Goal: Task Accomplishment & Management: Use online tool/utility

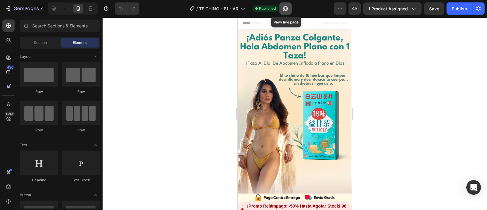
click at [286, 9] on icon "button" at bounding box center [286, 8] width 6 height 6
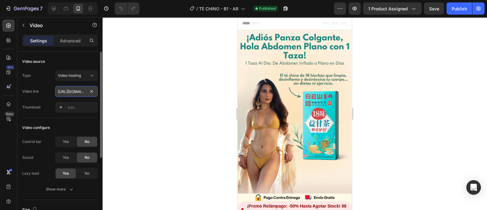
click at [78, 92] on input "[URL][DOMAIN_NAME]" at bounding box center [76, 91] width 43 height 11
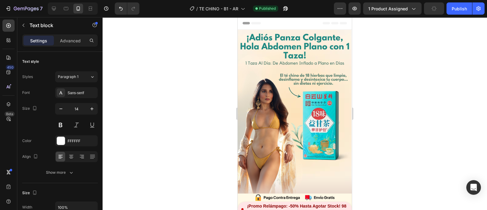
click at [219, 118] on div at bounding box center [295, 113] width 385 height 193
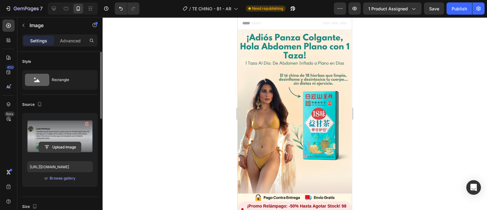
click at [68, 148] on input "file" at bounding box center [60, 147] width 42 height 10
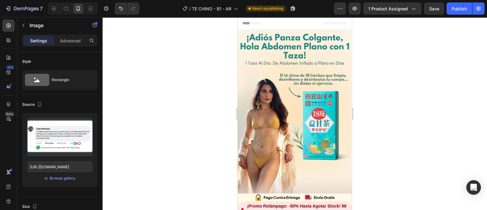
click at [412, 86] on div at bounding box center [295, 113] width 385 height 193
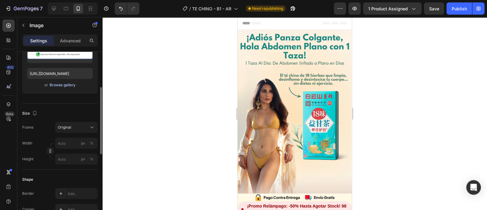
scroll to position [55, 0]
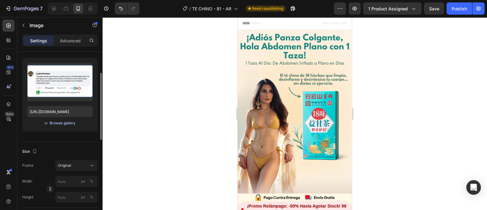
click at [60, 124] on div "Browse gallery" at bounding box center [63, 122] width 26 height 5
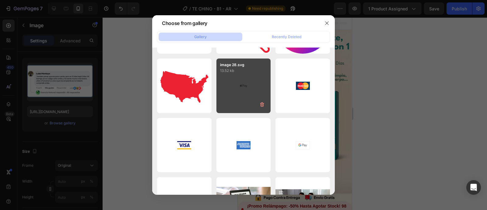
scroll to position [0, 0]
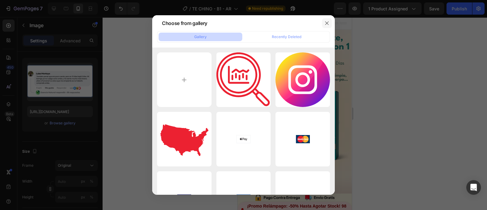
click at [325, 24] on icon "button" at bounding box center [327, 23] width 5 height 5
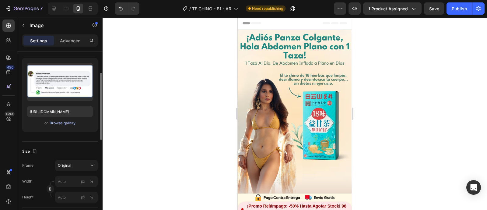
click at [67, 122] on div "Browse gallery" at bounding box center [63, 122] width 26 height 5
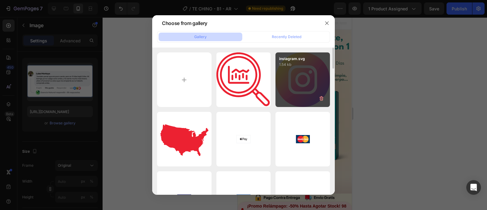
click at [305, 80] on div "instagram.svg 1.54 kb" at bounding box center [303, 79] width 55 height 55
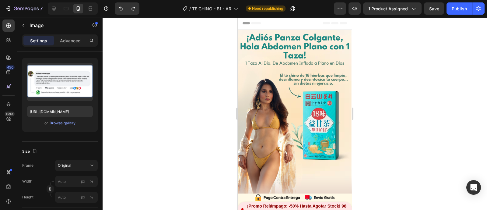
type input "[URL][DOMAIN_NAME]"
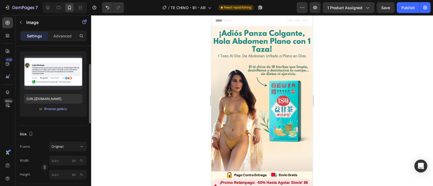
scroll to position [55, 0]
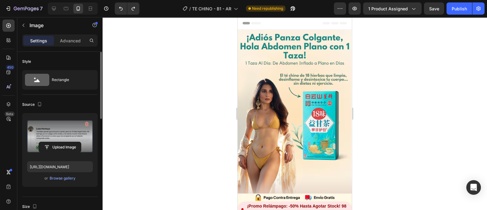
click at [62, 125] on label at bounding box center [60, 137] width 66 height 38
click at [62, 142] on input "file" at bounding box center [60, 147] width 42 height 10
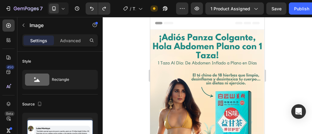
click at [115, 55] on div at bounding box center [207, 75] width 209 height 117
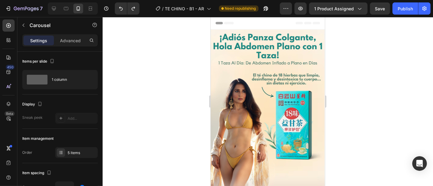
click at [355, 110] on div at bounding box center [268, 101] width 330 height 169
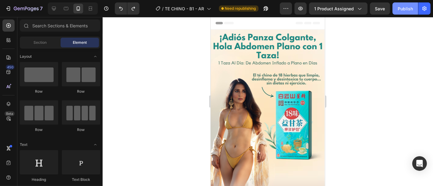
click at [402, 12] on button "Publish" at bounding box center [406, 8] width 26 height 12
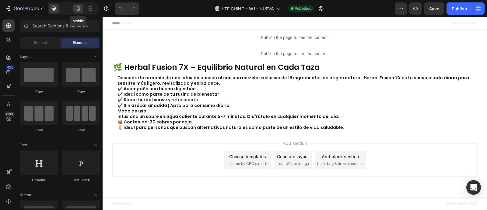
click at [75, 10] on div at bounding box center [78, 9] width 10 height 10
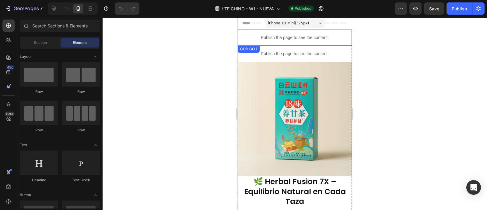
click at [280, 36] on p "Publish the page to see the content." at bounding box center [295, 37] width 114 height 6
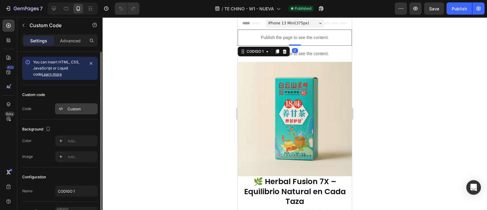
click at [65, 110] on div "Custom" at bounding box center [76, 108] width 43 height 11
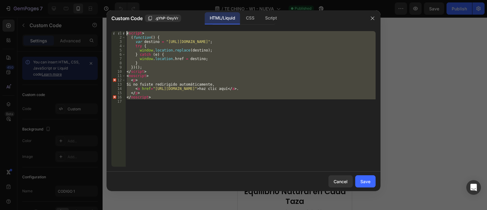
drag, startPoint x: 160, startPoint y: 101, endPoint x: 116, endPoint y: 30, distance: 83.4
click at [116, 30] on div "1 2 3 4 5 6 7 8 9 10 11 12 13 14 15 16 17 < script > ( function ( ) { var desti…" at bounding box center [244, 98] width 274 height 145
type textarea "<script> (function() {"
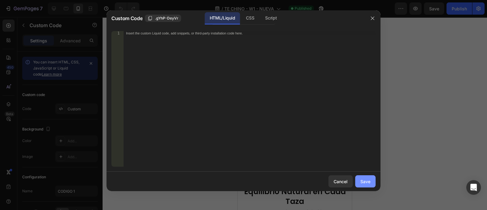
click at [364, 181] on div "Save" at bounding box center [366, 181] width 10 height 6
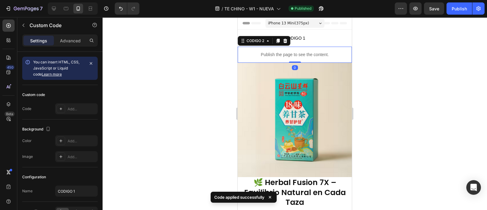
click at [310, 53] on p "Publish the page to see the content." at bounding box center [295, 54] width 114 height 6
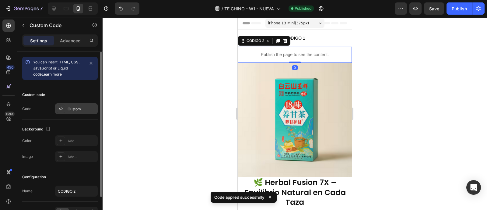
click at [79, 110] on div "Custom" at bounding box center [82, 108] width 29 height 5
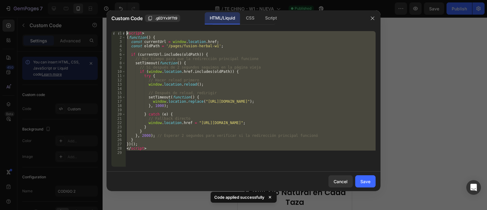
drag, startPoint x: 154, startPoint y: 155, endPoint x: 113, endPoint y: 27, distance: 134.1
click at [113, 27] on div "1 2 3 4 5 6 7 8 9 10 11 12 13 14 15 16 17 18 19 20 21 22 23 24 25 26 27 28 29 <…" at bounding box center [244, 98] width 274 height 145
type textarea "<script> (function() {"
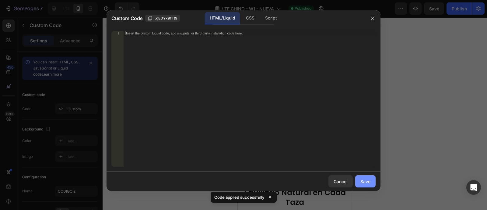
click at [360, 182] on button "Save" at bounding box center [365, 181] width 20 height 12
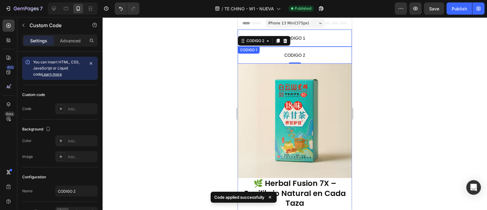
click at [312, 39] on span "CODIGO 1" at bounding box center [295, 37] width 114 height 7
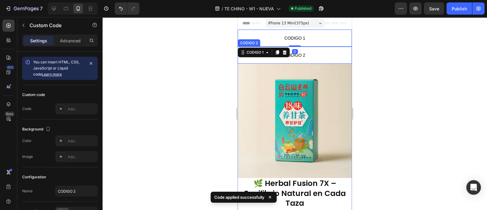
click at [308, 56] on span "CODIGO 2" at bounding box center [295, 54] width 114 height 7
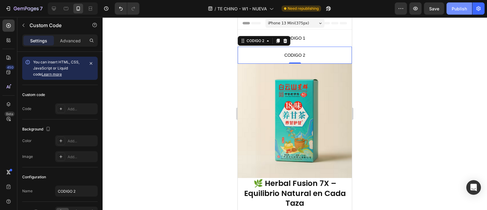
click at [456, 9] on div "Publish" at bounding box center [459, 8] width 15 height 6
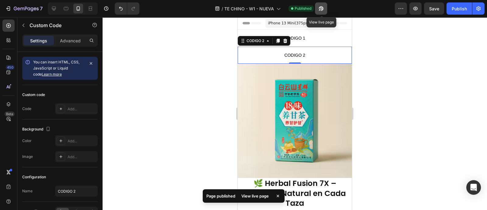
click at [321, 9] on icon "button" at bounding box center [320, 10] width 2 height 2
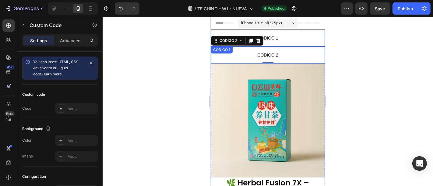
click at [277, 38] on span "CODIGO 1" at bounding box center [267, 37] width 114 height 7
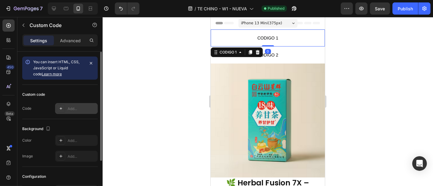
click at [75, 108] on div "Add..." at bounding box center [82, 108] width 29 height 5
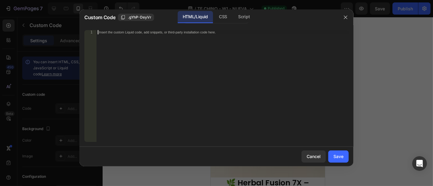
drag, startPoint x: 109, startPoint y: 33, endPoint x: 110, endPoint y: 37, distance: 3.8
click at [109, 35] on div "Insert the custom Liquid code, add snippets, or third-party installation code h…" at bounding box center [223, 90] width 252 height 121
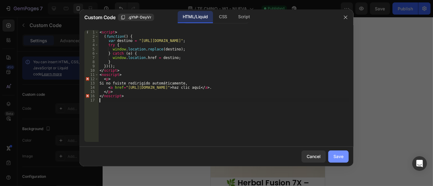
click at [337, 154] on div "Save" at bounding box center [338, 156] width 10 height 6
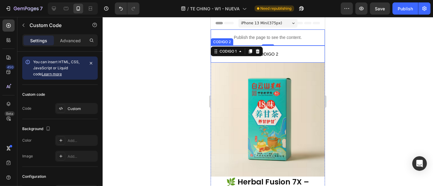
click at [272, 53] on span "CODIGO 2" at bounding box center [267, 53] width 114 height 7
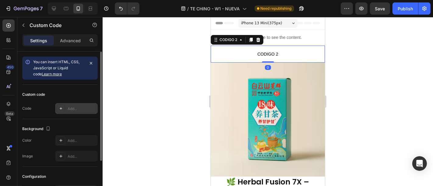
click at [84, 104] on div "Add..." at bounding box center [76, 108] width 43 height 11
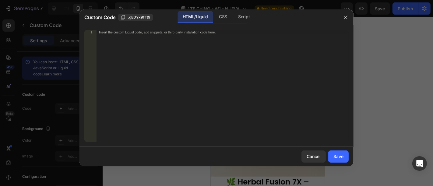
click at [117, 31] on div "Insert the custom Liquid code, add snippets, or third-party installation code h…" at bounding box center [210, 32] width 222 height 4
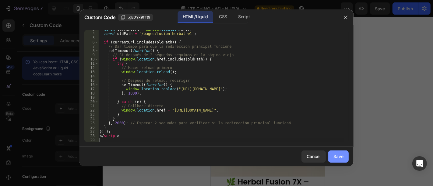
click at [335, 155] on div "Save" at bounding box center [338, 156] width 10 height 6
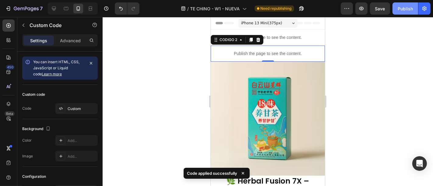
click at [404, 8] on div "Publish" at bounding box center [405, 8] width 15 height 6
